Goal: Task Accomplishment & Management: Manage account settings

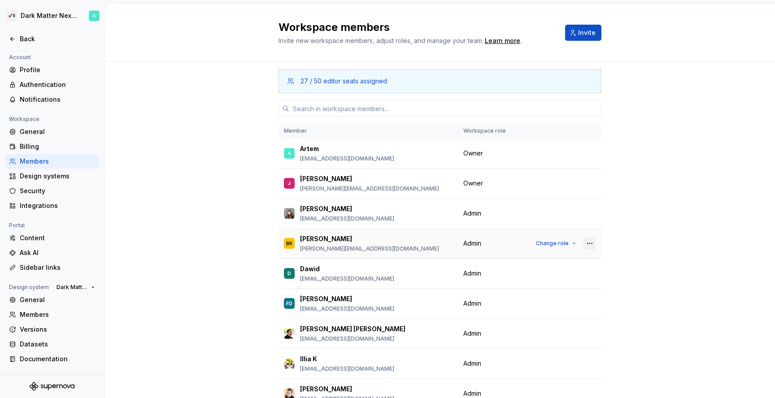
click at [591, 247] on button "button" at bounding box center [589, 243] width 13 height 13
click at [568, 264] on div "Remove from workspace" at bounding box center [535, 261] width 78 height 9
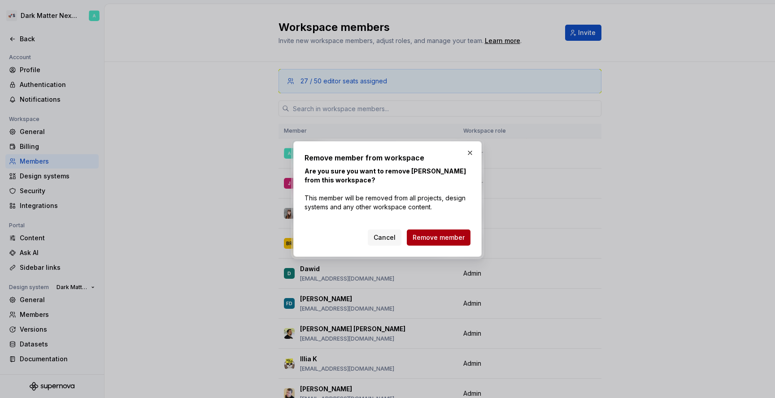
click at [454, 243] on button "Remove member" at bounding box center [439, 238] width 64 height 16
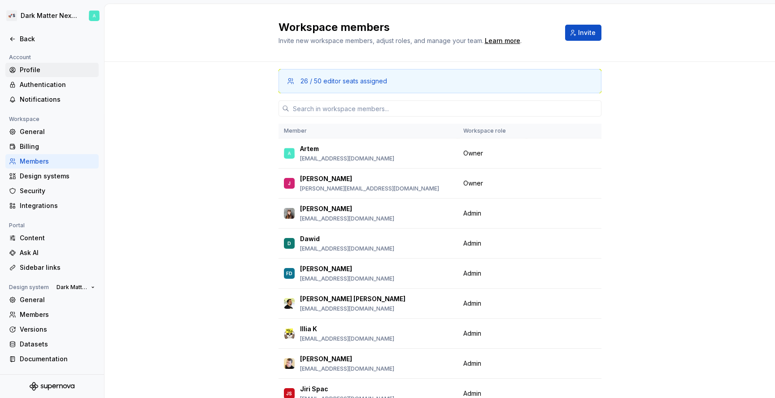
click at [43, 70] on div "Profile" at bounding box center [57, 69] width 75 height 9
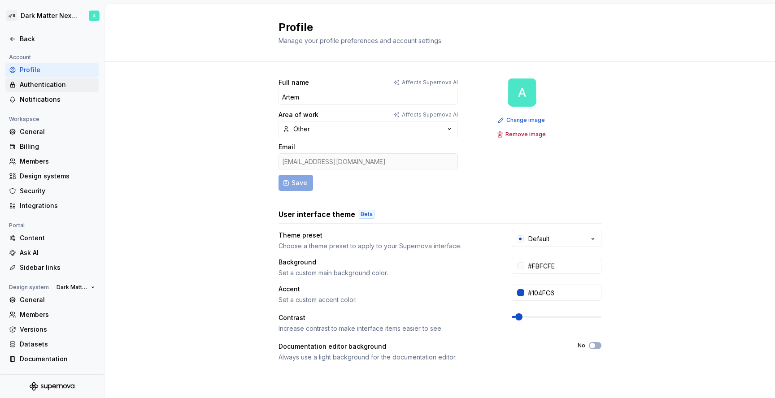
click at [54, 85] on div "Authentication" at bounding box center [57, 84] width 75 height 9
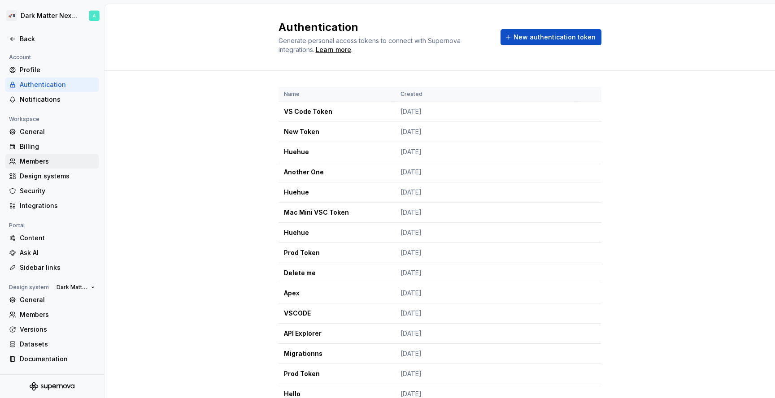
click at [46, 165] on div "Members" at bounding box center [57, 161] width 75 height 9
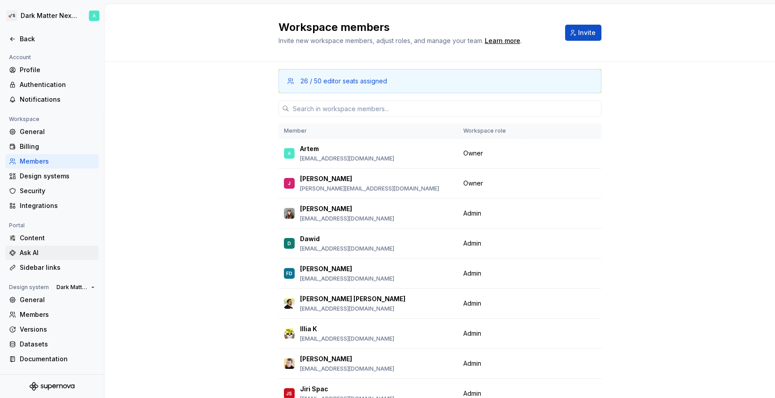
click at [45, 249] on div "Ask AI" at bounding box center [57, 252] width 75 height 9
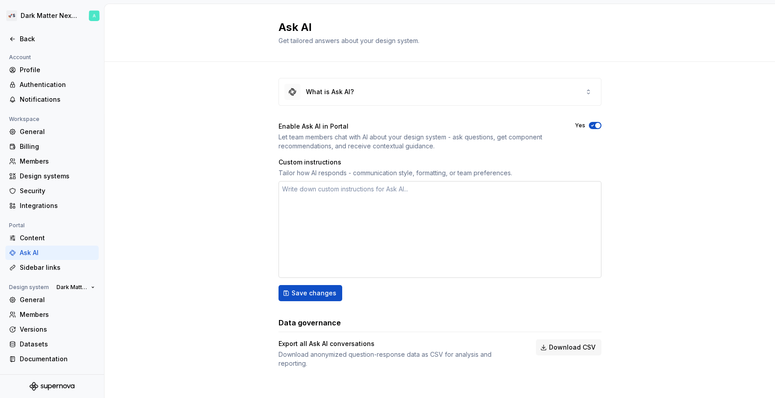
click at [398, 224] on textarea at bounding box center [439, 229] width 323 height 97
click at [50, 300] on div "General" at bounding box center [57, 300] width 75 height 9
type textarea "*"
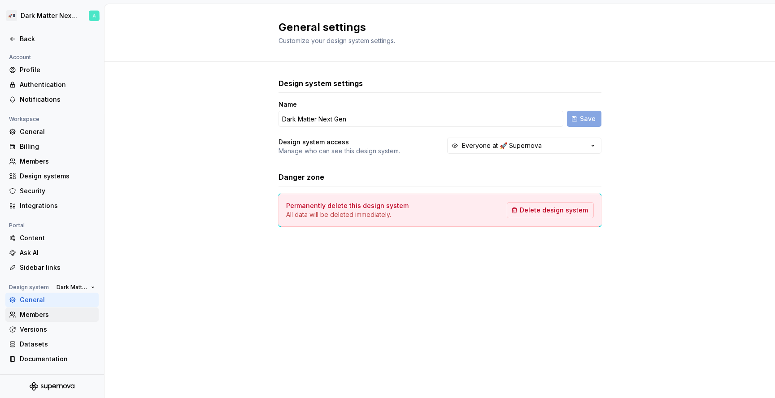
click at [44, 316] on div "Members" at bounding box center [57, 314] width 75 height 9
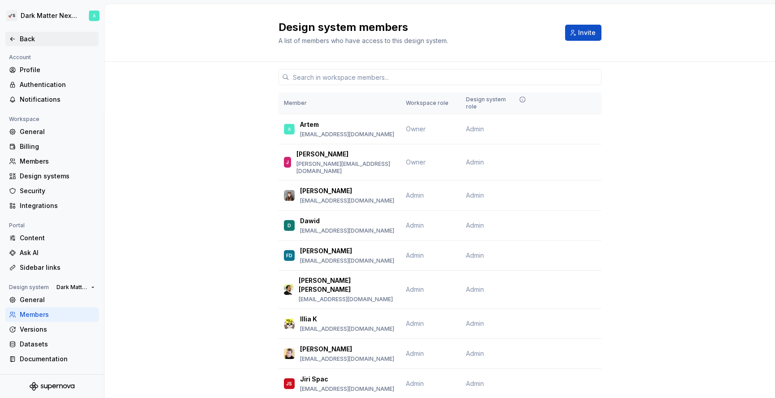
click at [35, 35] on div "Back" at bounding box center [57, 39] width 75 height 9
